Goal: Navigation & Orientation: Go to known website

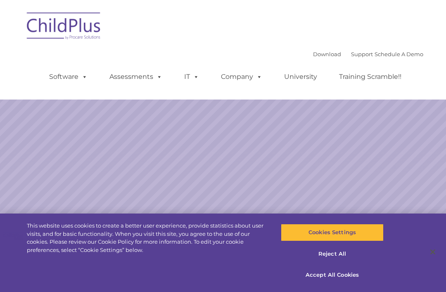
select select "MEDIUM"
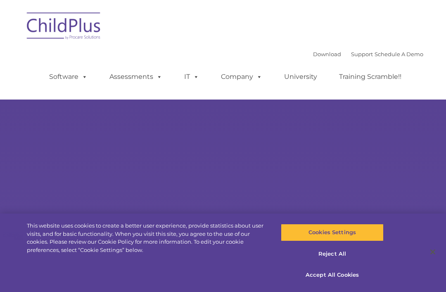
select select "MEDIUM"
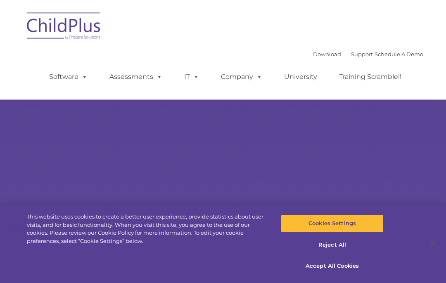
type input ""
